Goal: Task Accomplishment & Management: Manage account settings

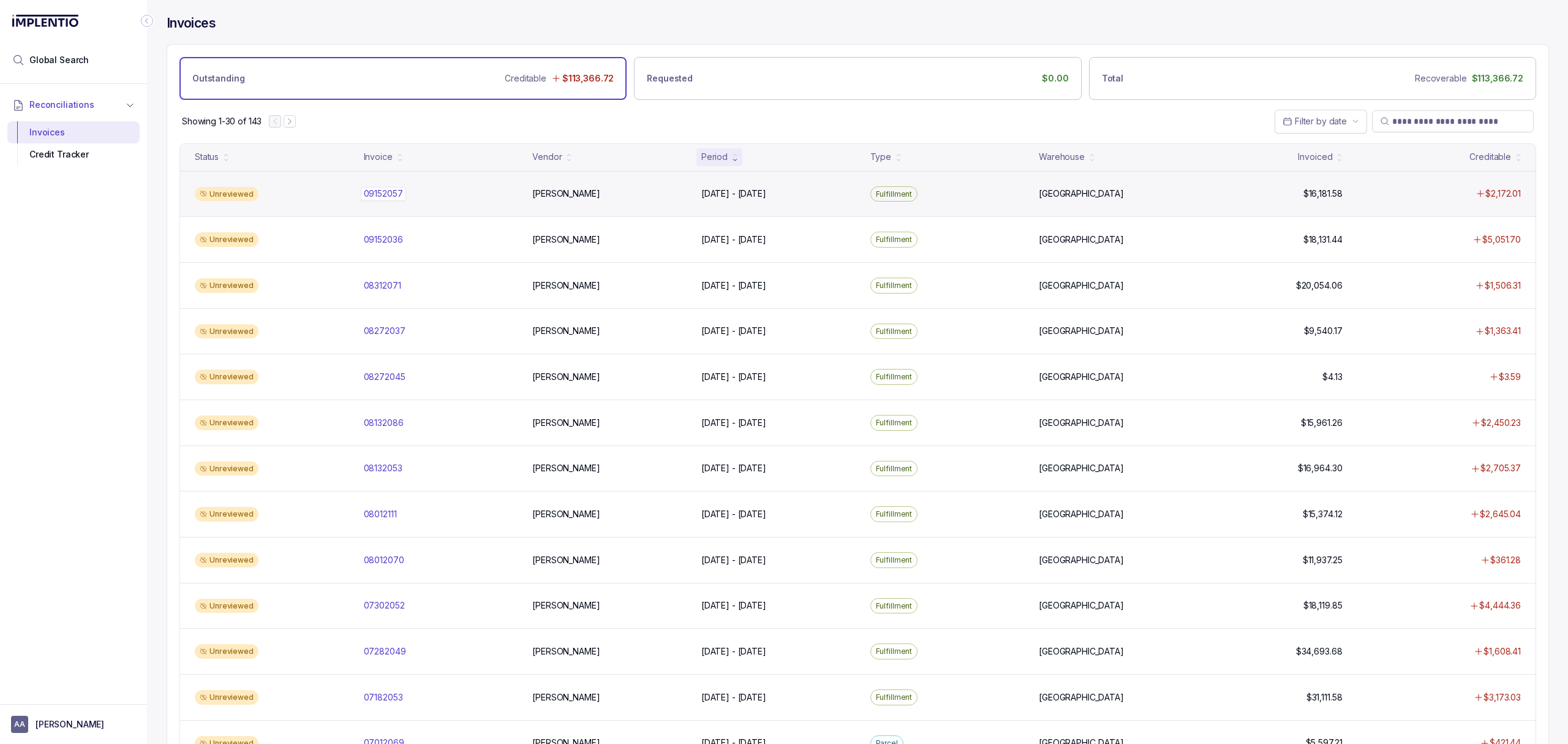
click at [399, 199] on p "09152057" at bounding box center [383, 193] width 46 height 13
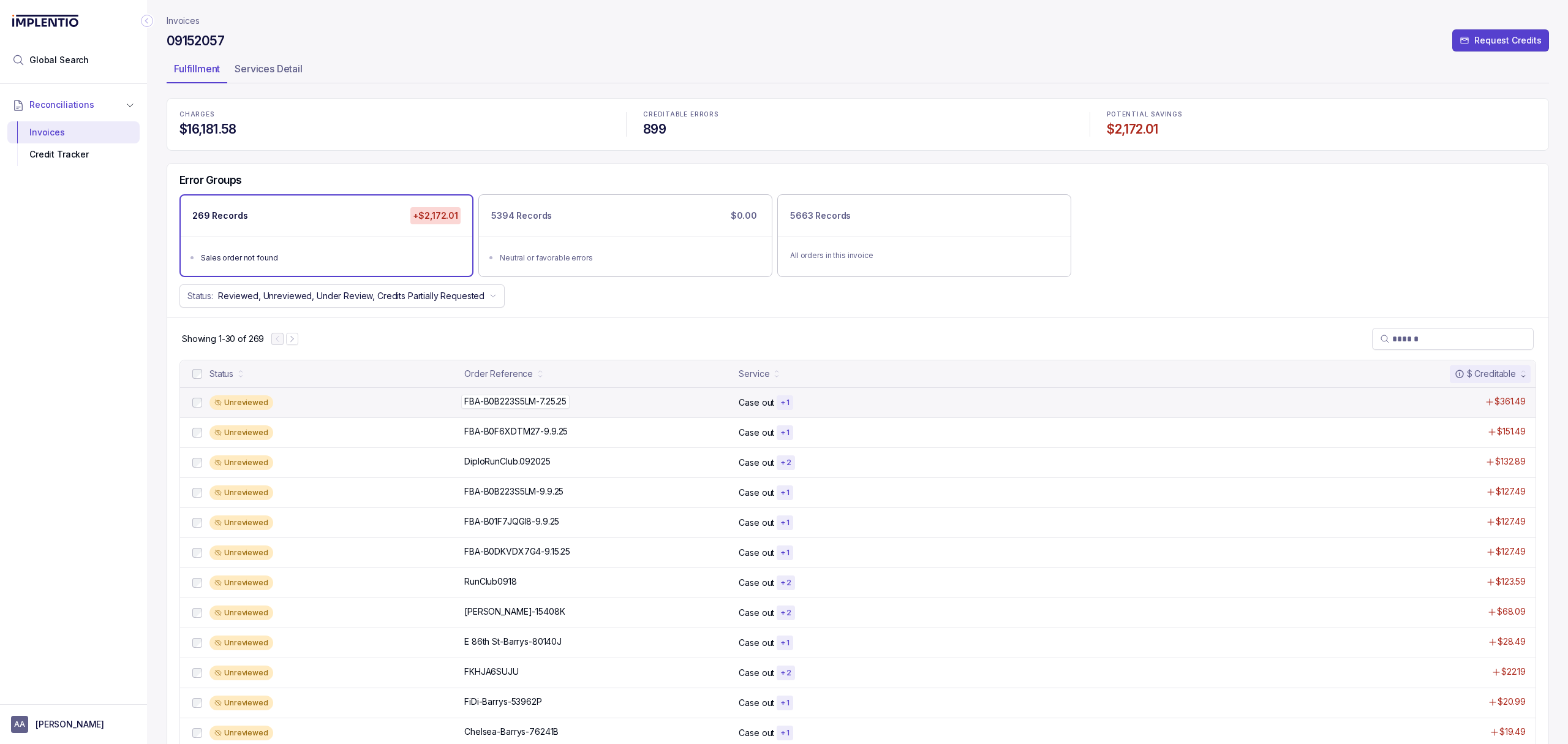
click at [502, 408] on p "FBA-B0B223S5LM-7.25.25" at bounding box center [515, 401] width 109 height 13
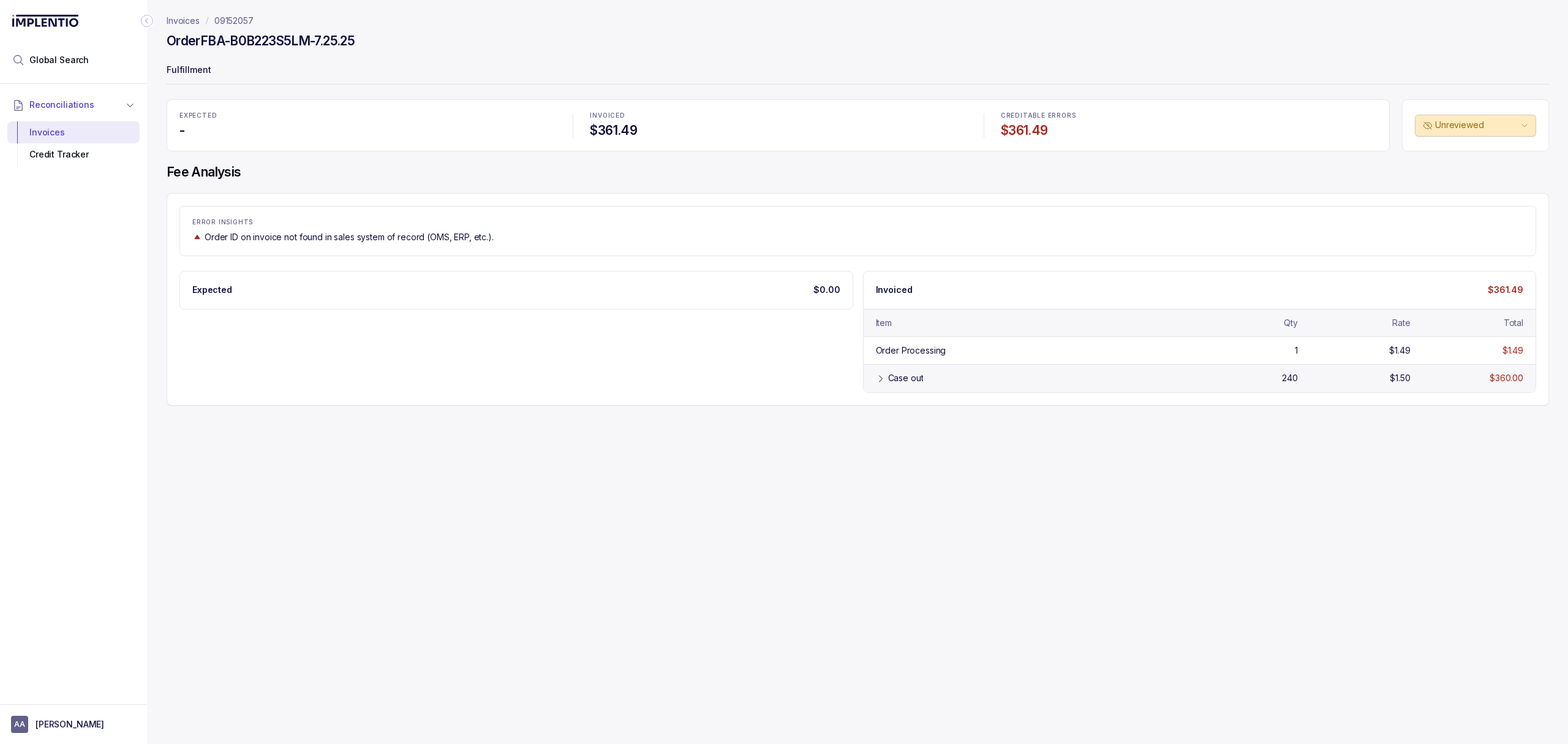
click at [981, 384] on div "Case out" at bounding box center [1037, 378] width 297 height 12
click at [62, 155] on div "Credit Tracker" at bounding box center [73, 154] width 113 height 22
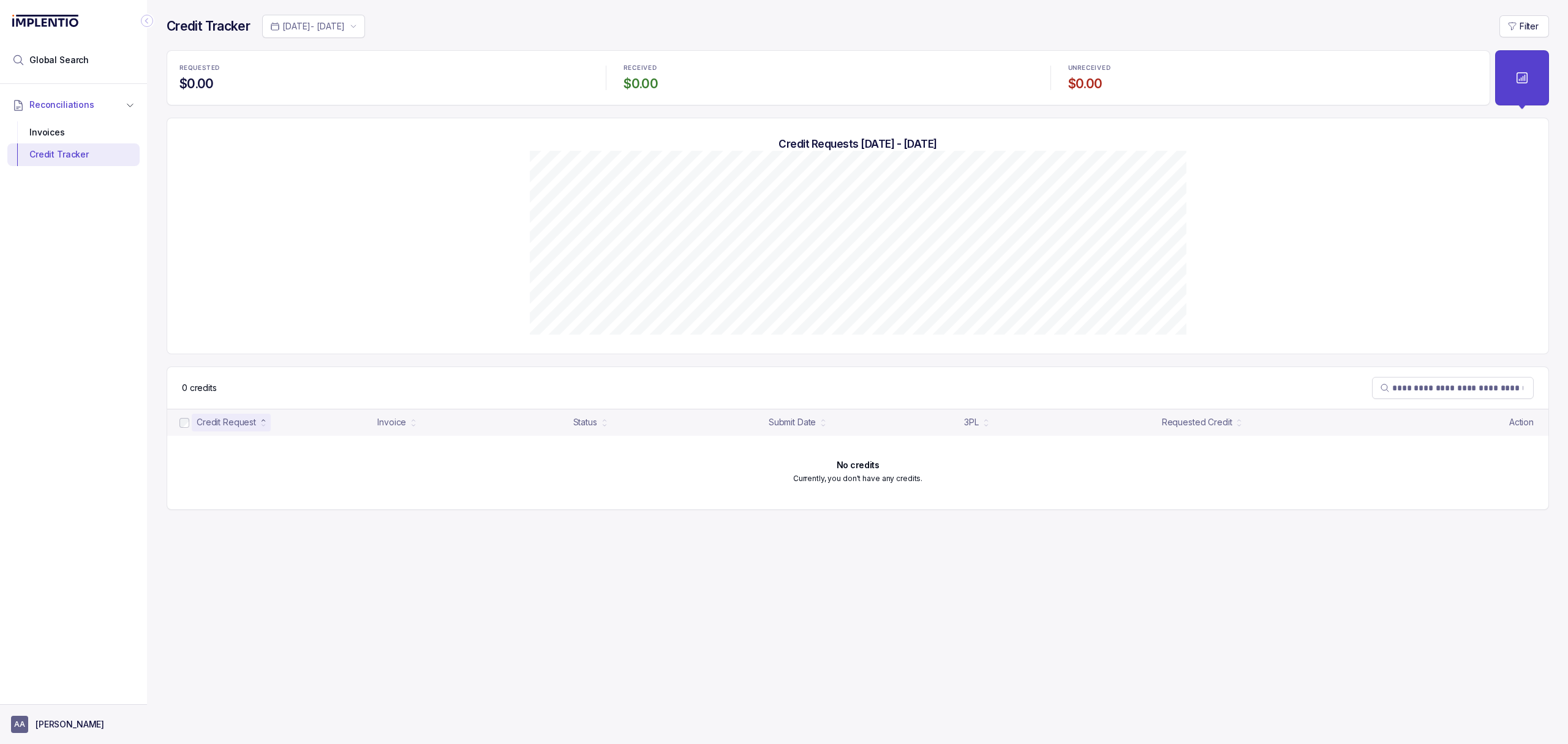
click at [70, 734] on aside "AA [PERSON_NAME]" at bounding box center [73, 724] width 147 height 40
click at [57, 728] on p "[PERSON_NAME]" at bounding box center [69, 724] width 68 height 12
click at [61, 698] on p "Logout" at bounding box center [81, 697] width 101 height 12
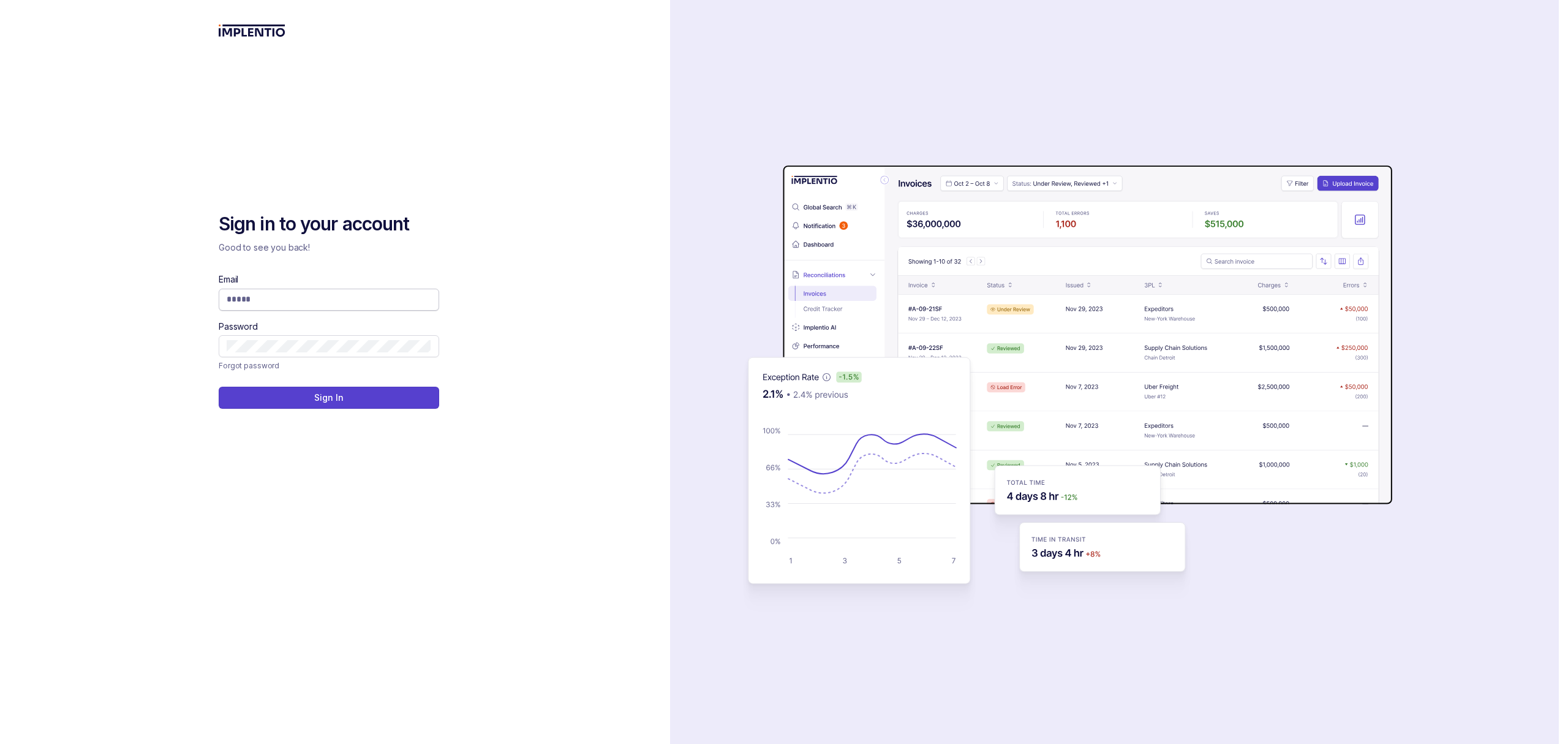
click at [267, 302] on input "Email" at bounding box center [329, 299] width 205 height 12
type input "**********"
